Goal: Task Accomplishment & Management: Use online tool/utility

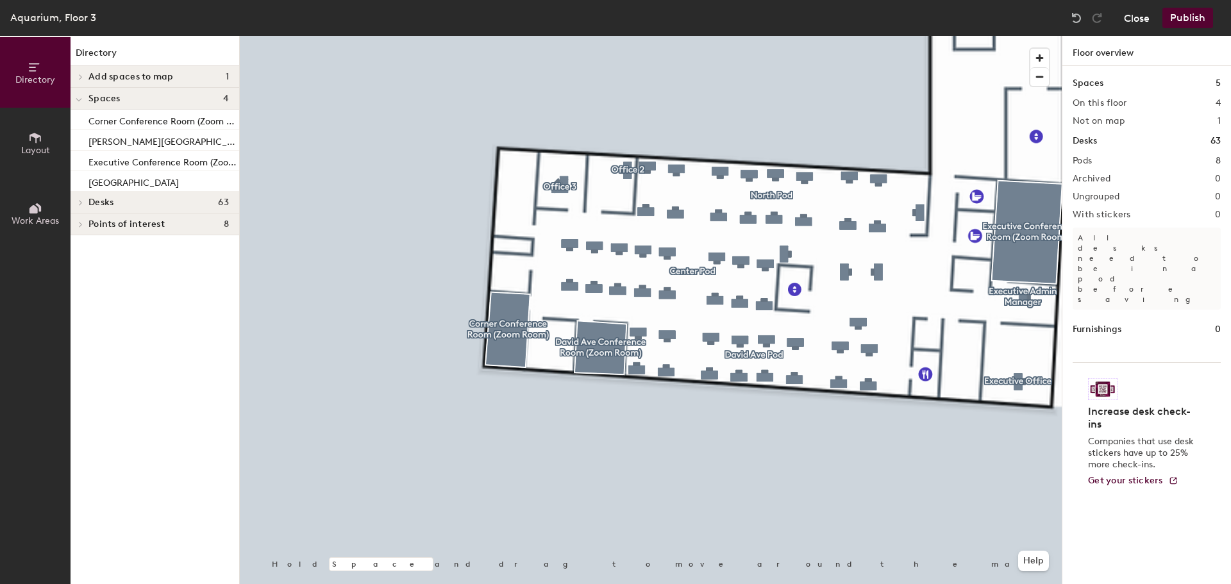
click at [1147, 21] on button "Close" at bounding box center [1137, 18] width 26 height 21
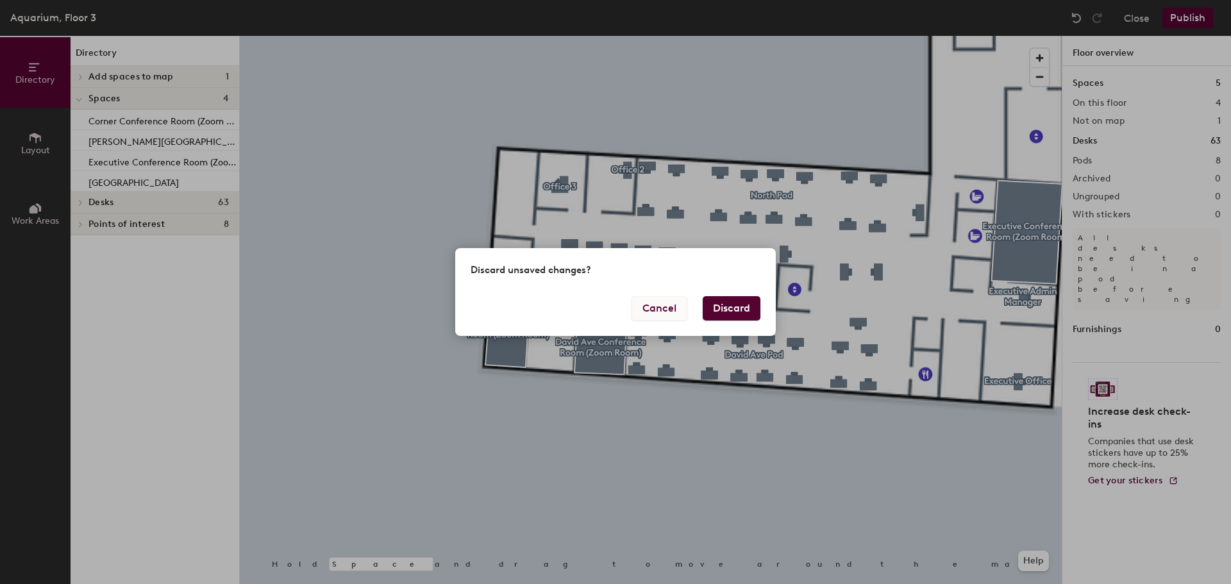
click at [654, 319] on button "Cancel" at bounding box center [659, 308] width 56 height 24
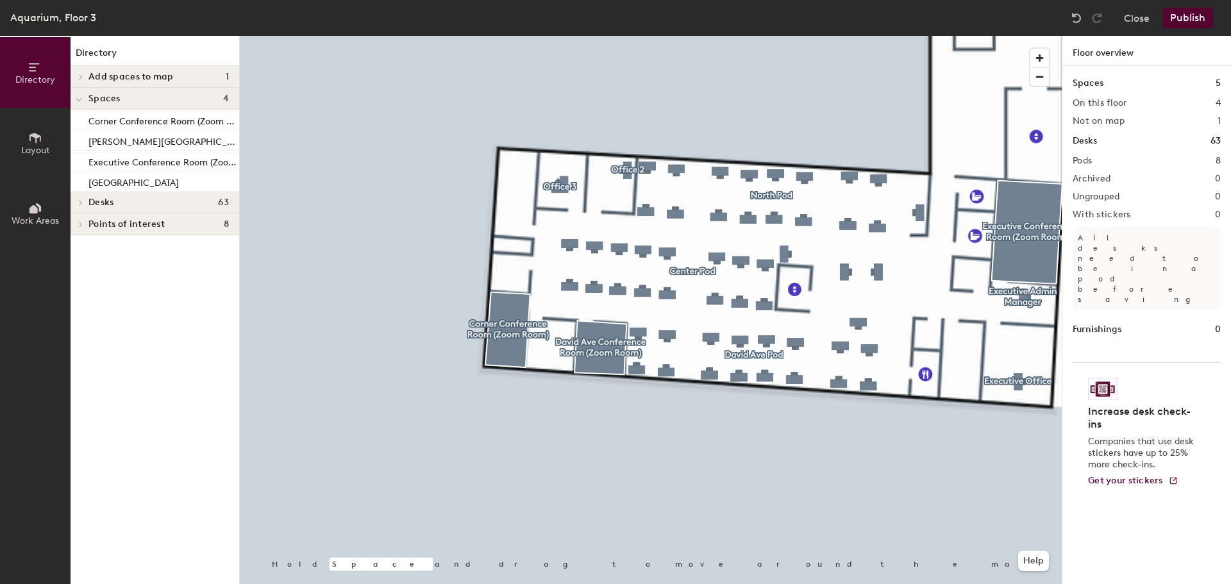
click at [1205, 20] on button "Publish" at bounding box center [1187, 18] width 51 height 21
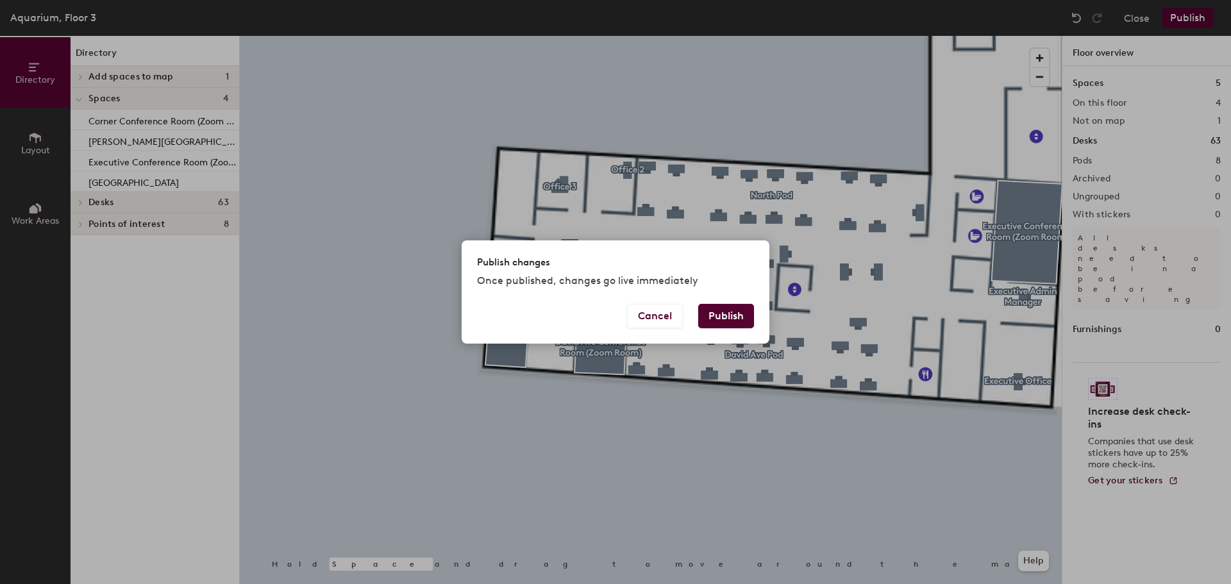
click at [720, 320] on button "Publish" at bounding box center [726, 316] width 56 height 24
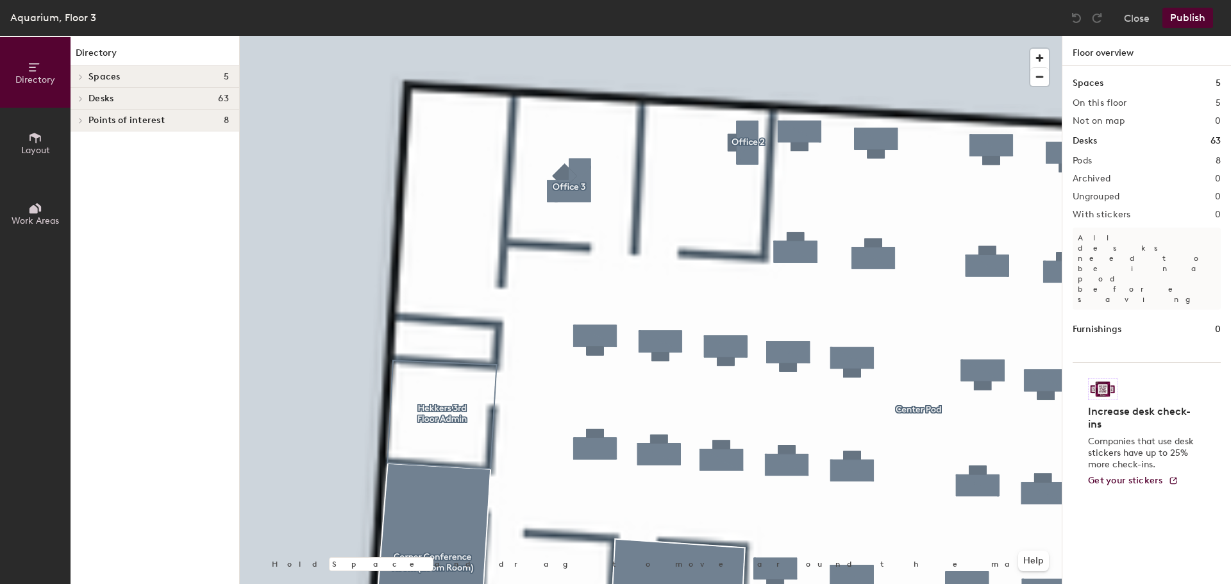
click at [31, 144] on icon at bounding box center [35, 138] width 14 height 14
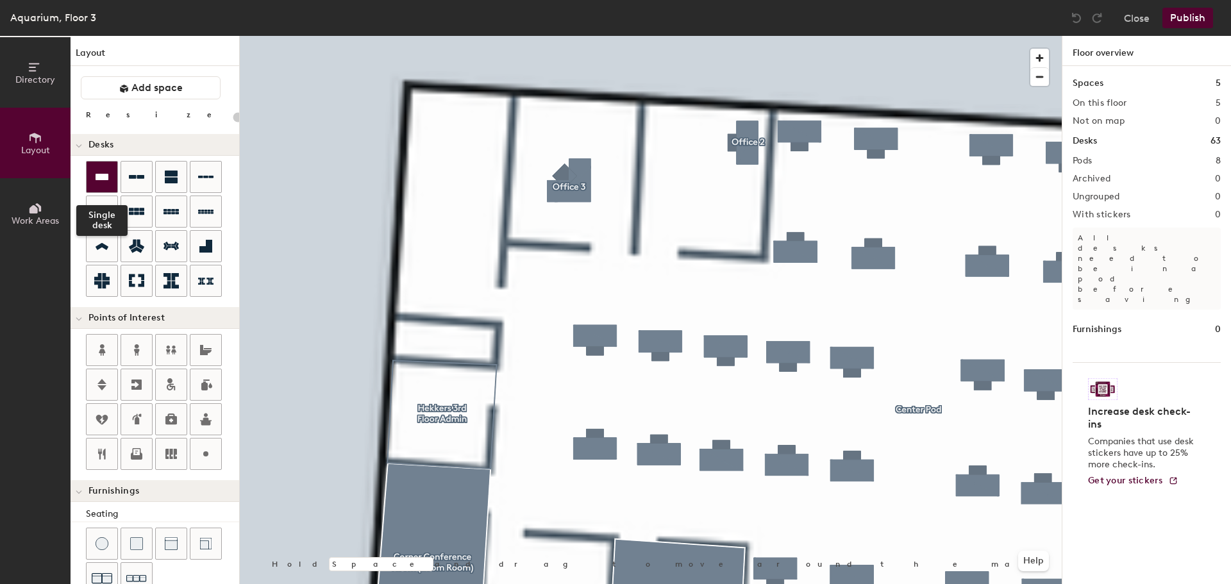
click at [96, 175] on icon at bounding box center [102, 177] width 13 height 6
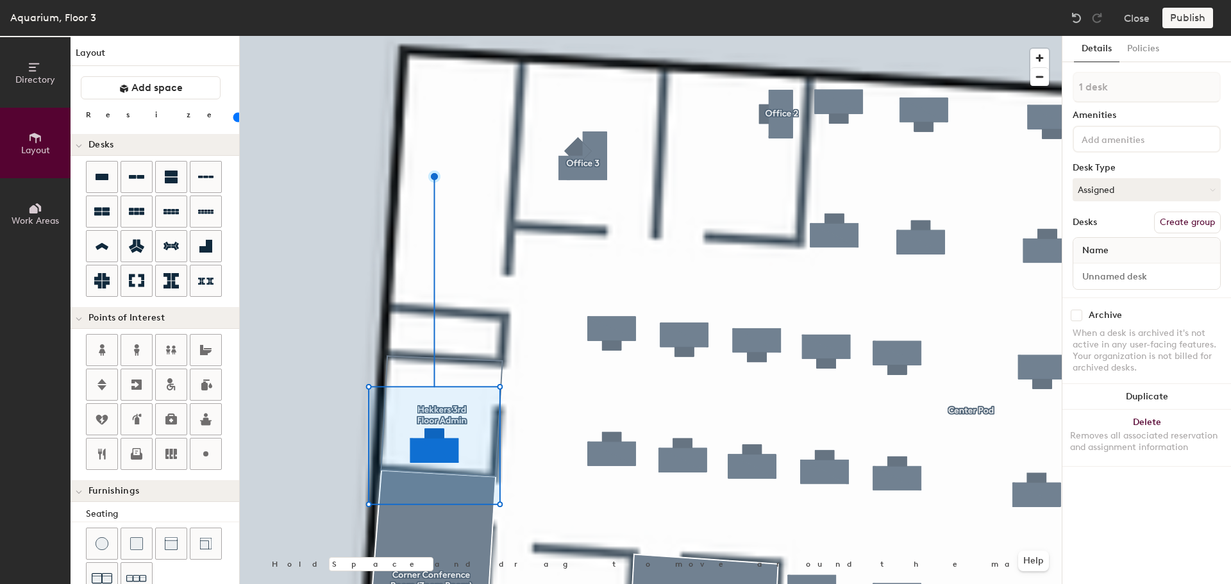
click at [1190, 222] on button "Create group" at bounding box center [1187, 223] width 67 height 22
click at [986, 87] on div "Directory Layout Work Areas Layout Add space Resize Desks Points of Interest Fu…" at bounding box center [615, 310] width 1231 height 548
type input "Office 4"
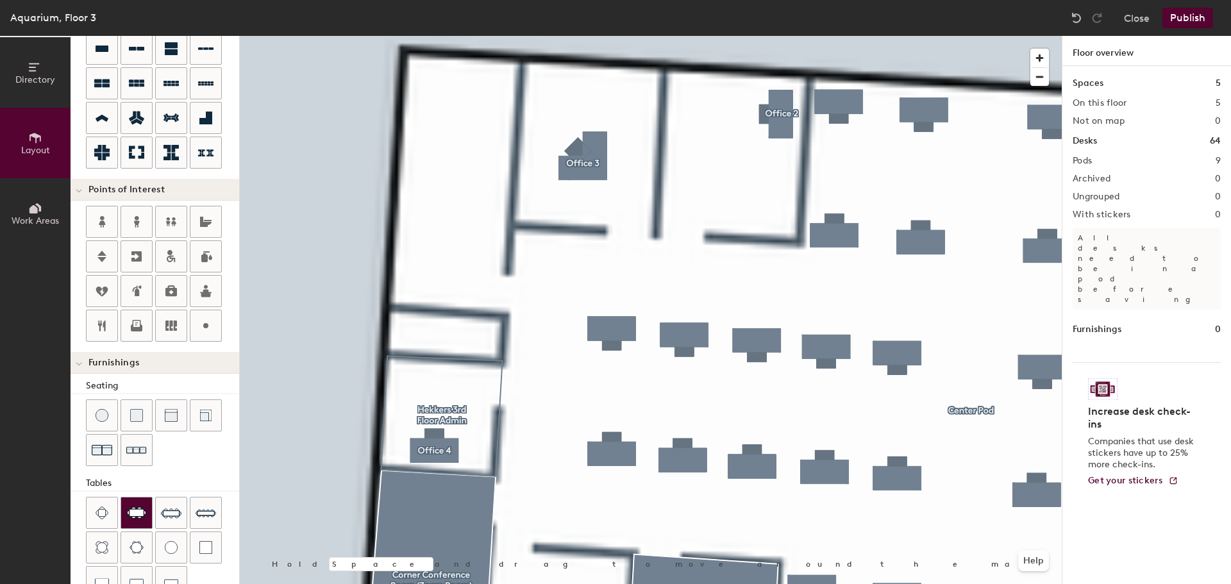
scroll to position [192, 0]
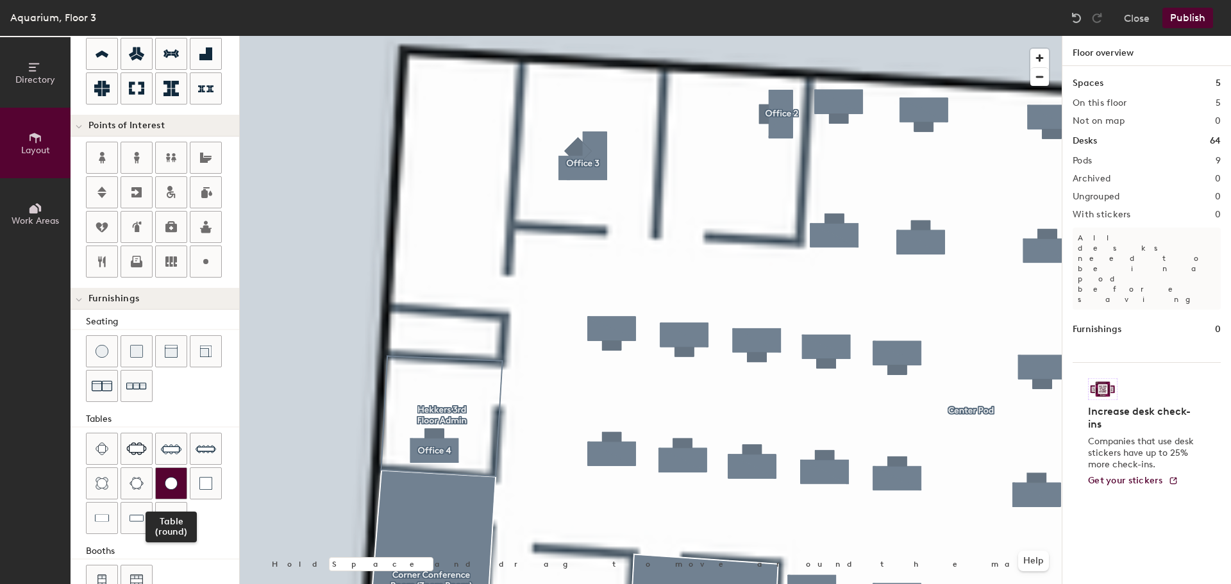
click at [165, 481] on img at bounding box center [171, 483] width 13 height 13
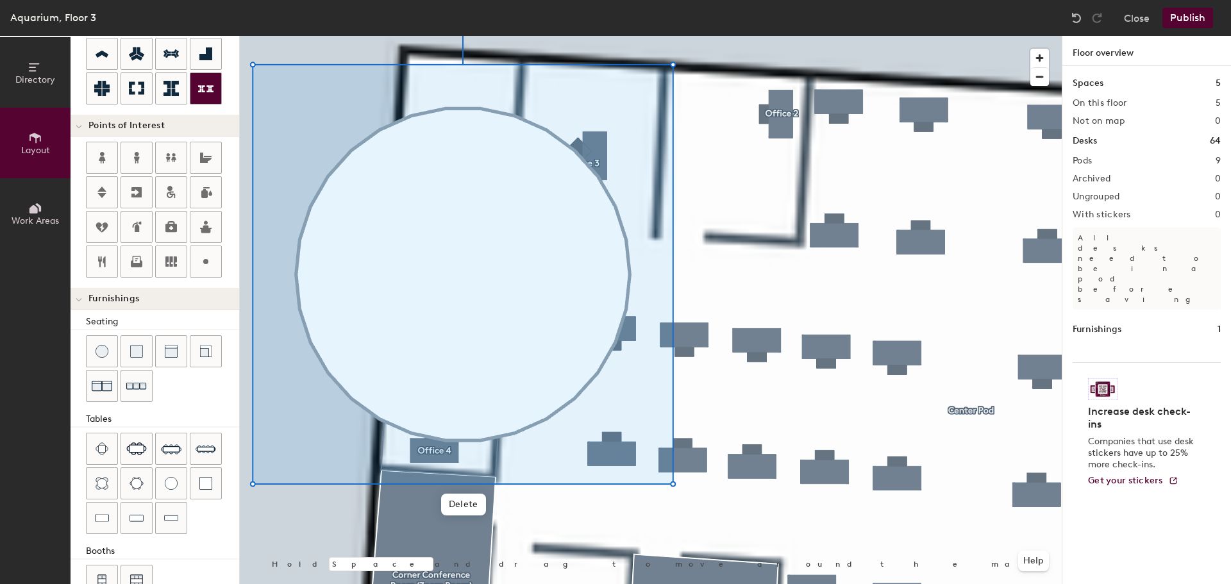
scroll to position [0, 0]
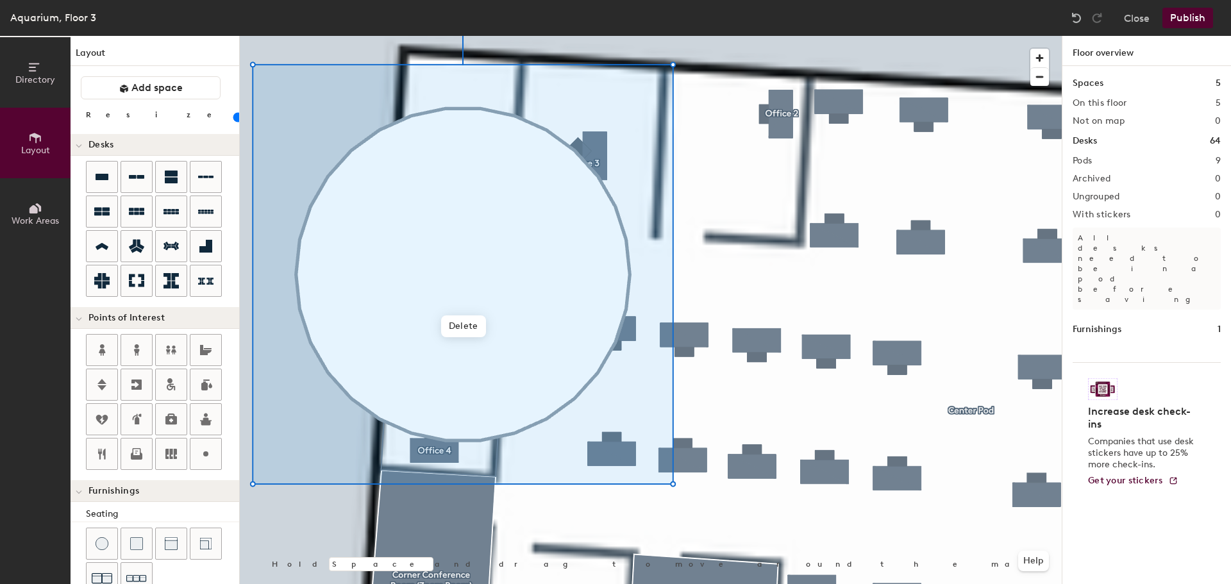
drag, startPoint x: 130, startPoint y: 117, endPoint x: 92, endPoint y: 115, distance: 38.5
click at [233, 115] on input "range" at bounding box center [233, 117] width 0 height 10
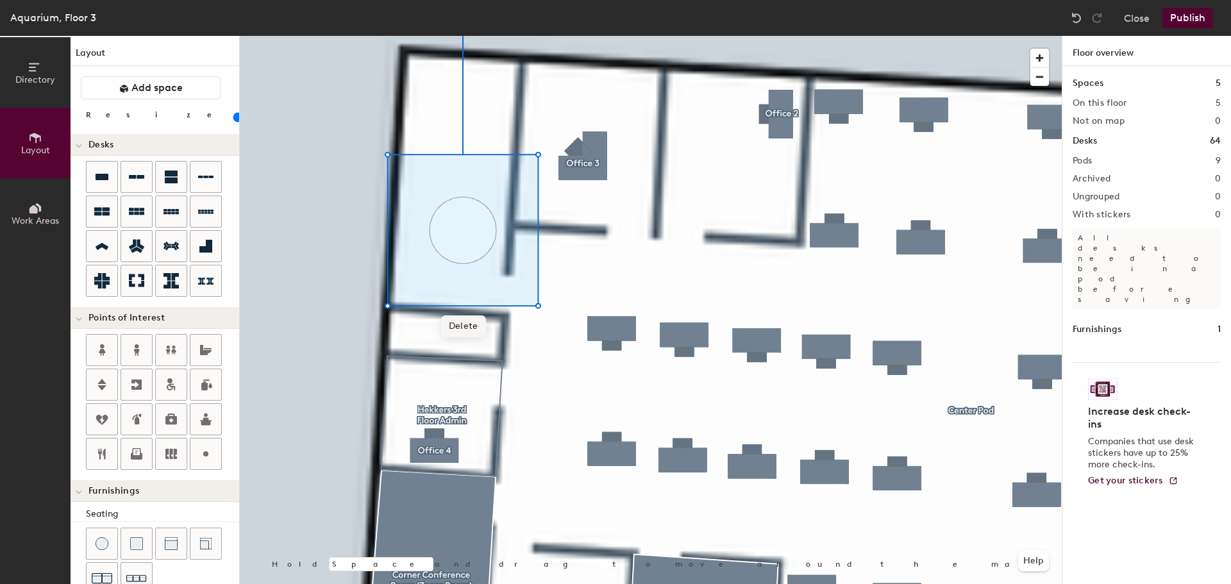
click at [463, 324] on span "Delete" at bounding box center [463, 326] width 45 height 22
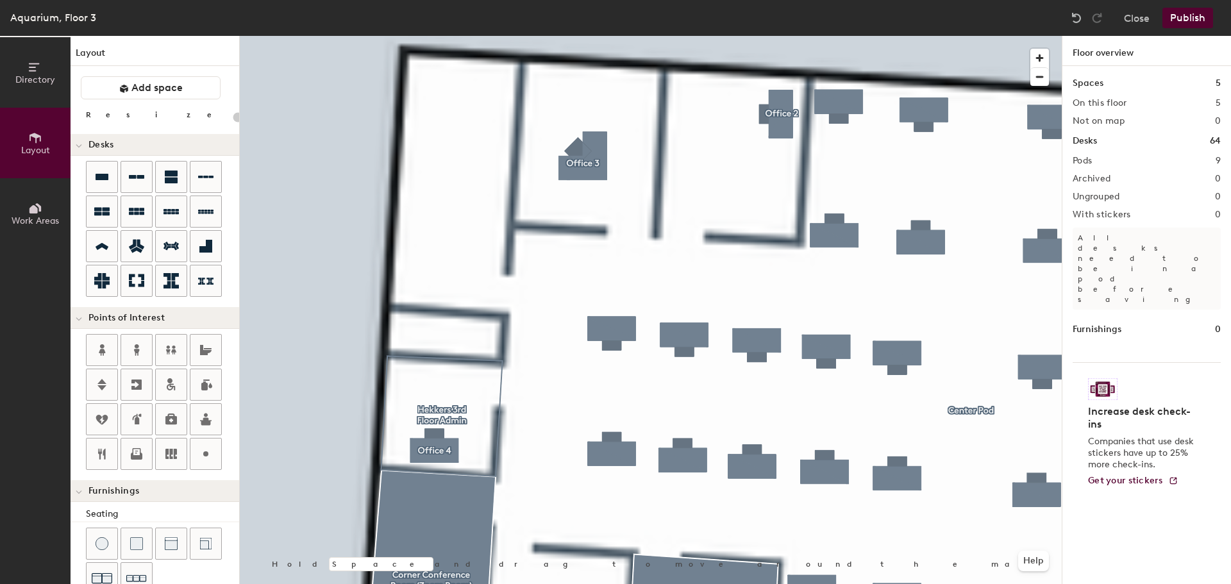
click at [1173, 14] on button "Publish" at bounding box center [1187, 18] width 51 height 21
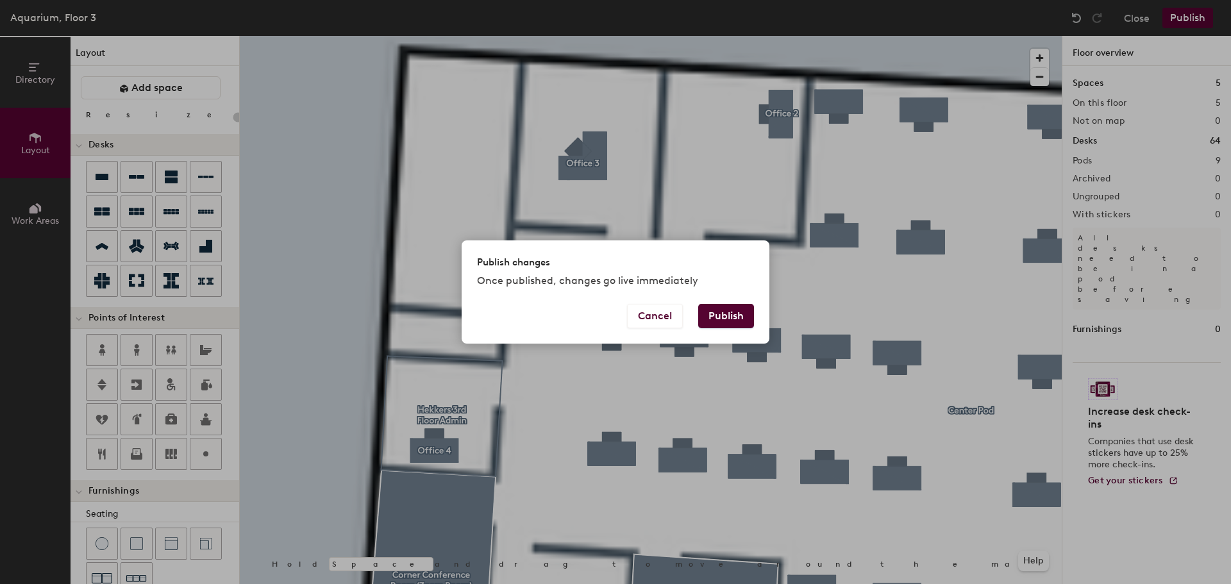
click at [726, 317] on button "Publish" at bounding box center [726, 316] width 56 height 24
type input "20"
